Goal: Check status

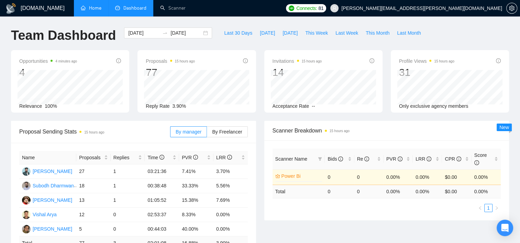
click at [97, 8] on link "Home" at bounding box center [91, 8] width 21 height 6
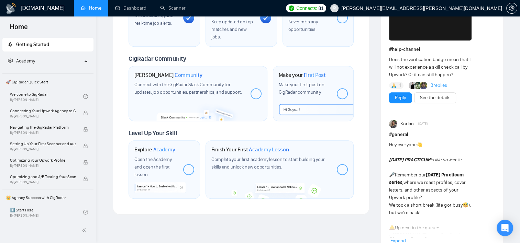
scroll to position [309, 0]
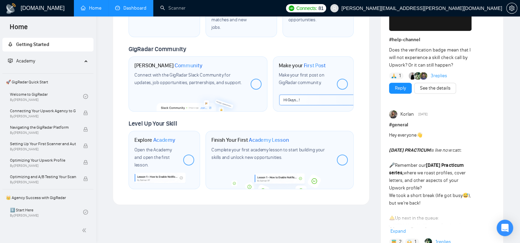
click at [132, 5] on link "Dashboard" at bounding box center [130, 8] width 31 height 6
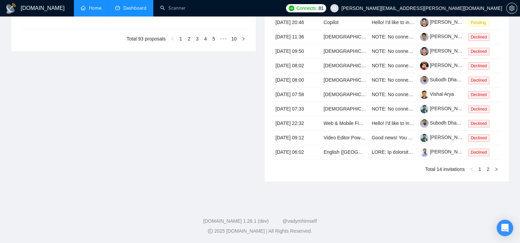
type input "[DATE]"
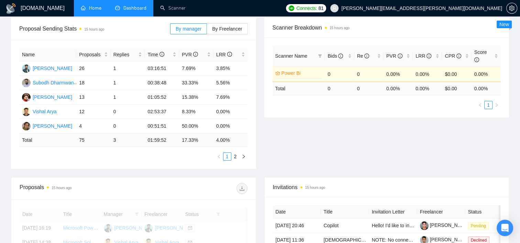
scroll to position [206, 0]
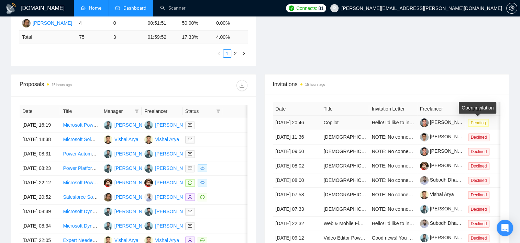
click at [479, 124] on span "Pending" at bounding box center [478, 123] width 21 height 8
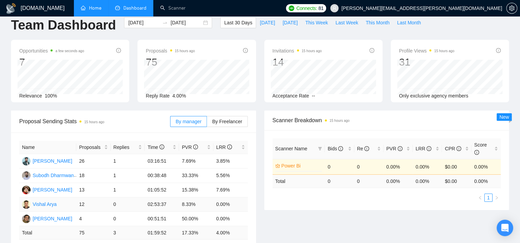
scroll to position [0, 0]
